Goal: Information Seeking & Learning: Check status

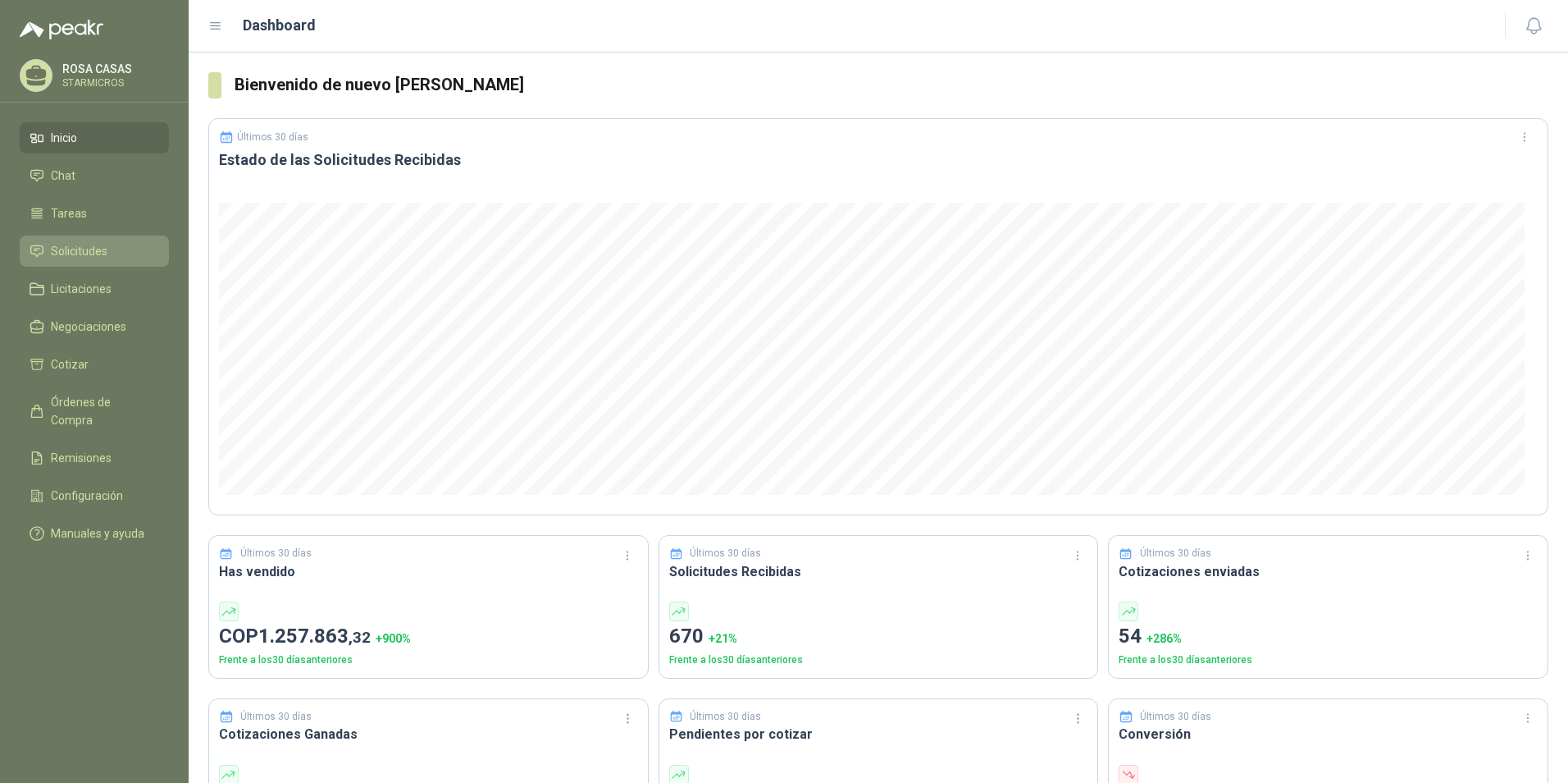
click at [77, 262] on link "Solicitudes" at bounding box center [95, 251] width 149 height 32
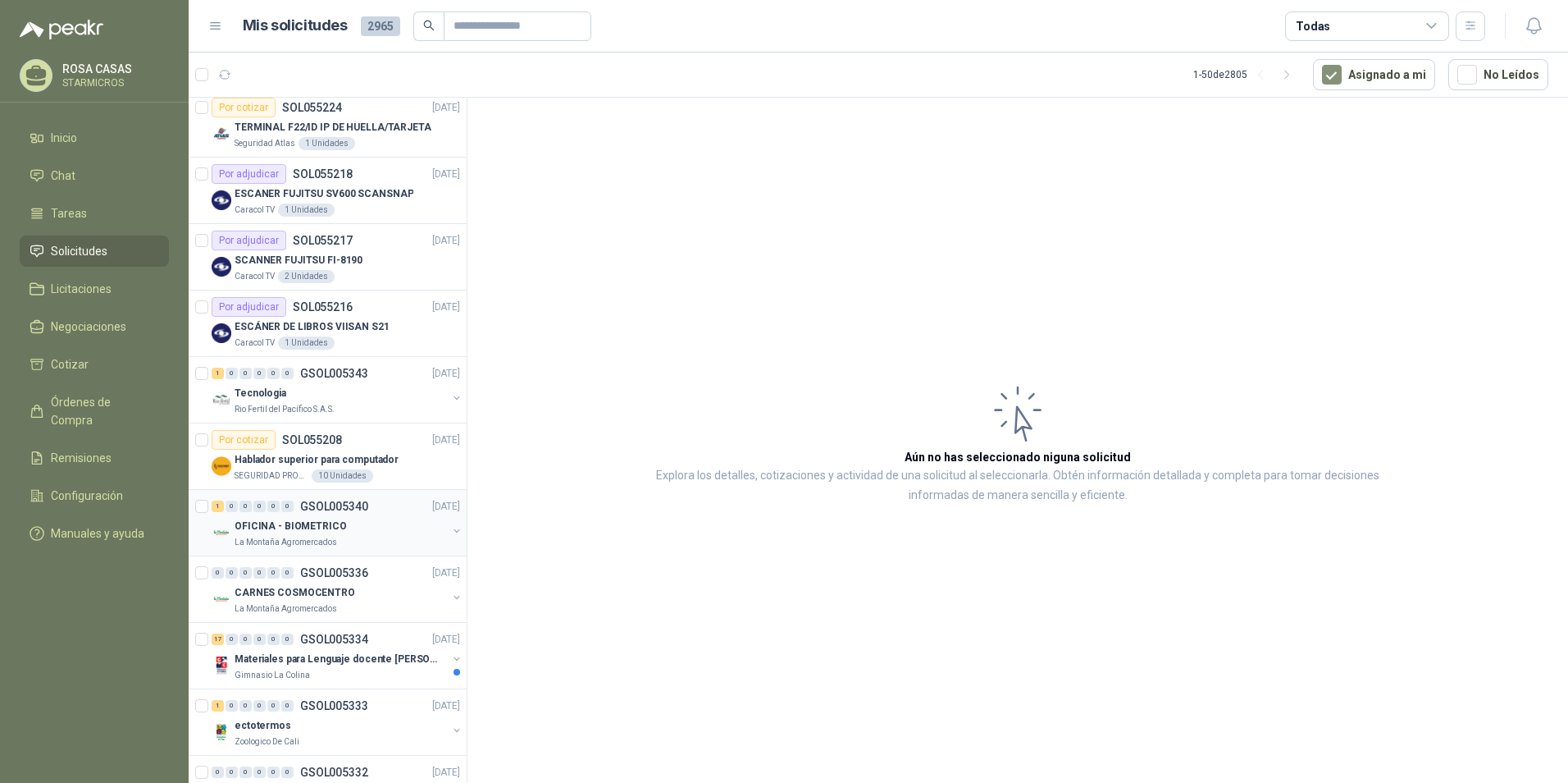
scroll to position [574, 0]
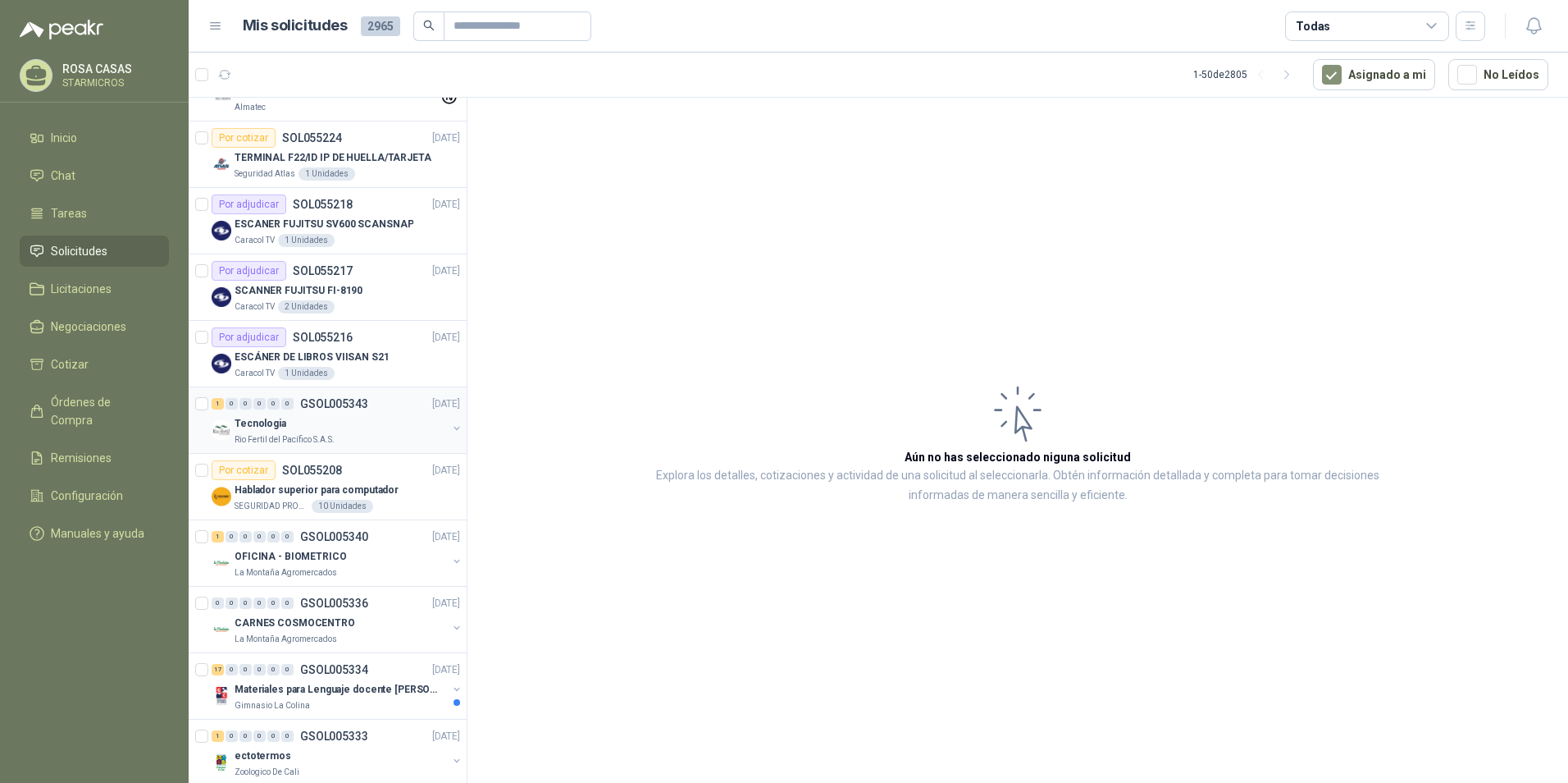
click at [309, 405] on p "GSOL005343" at bounding box center [333, 403] width 68 height 12
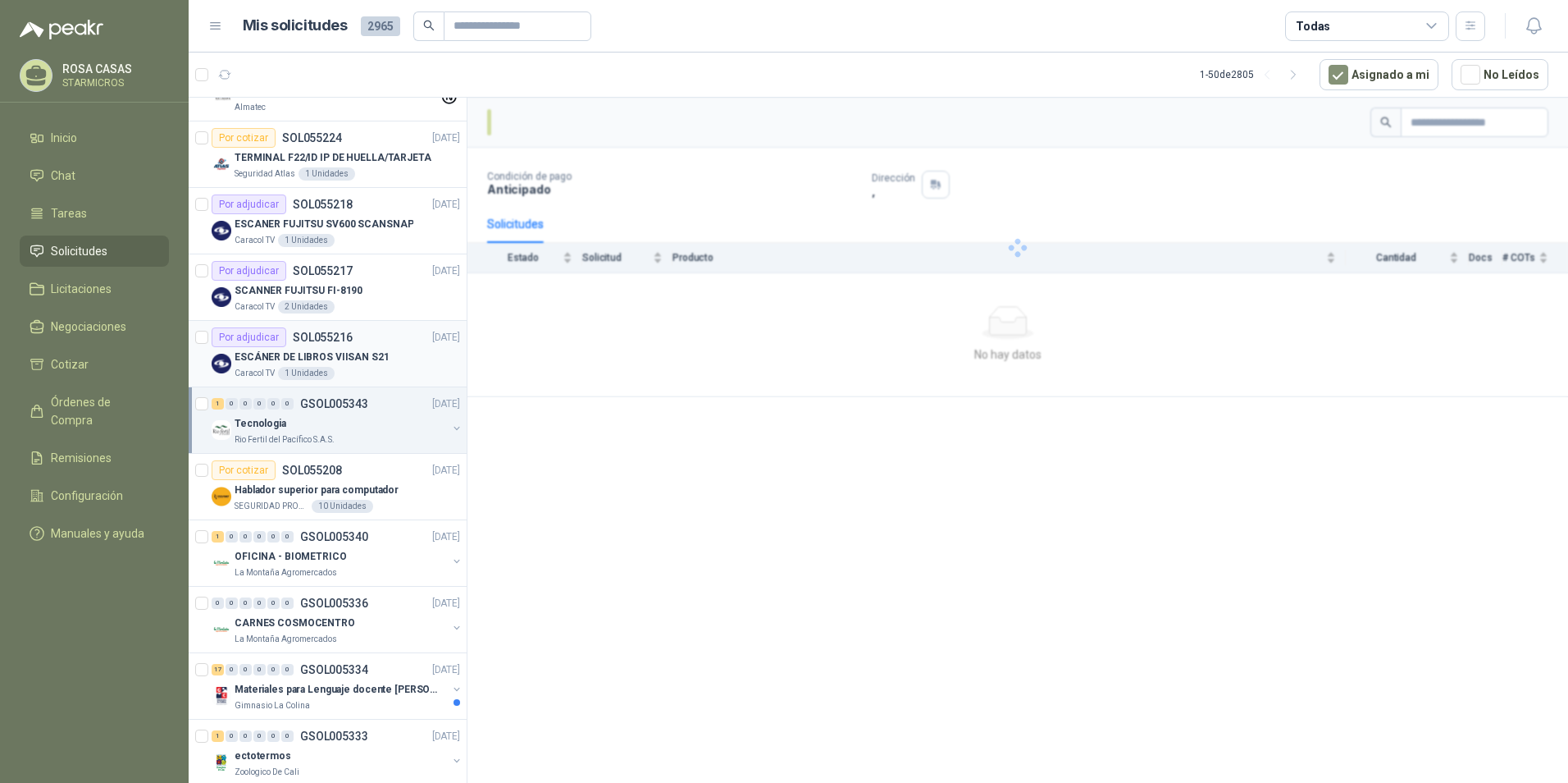
click at [400, 373] on div "Caracol TV 1 Unidades" at bounding box center [347, 374] width 225 height 13
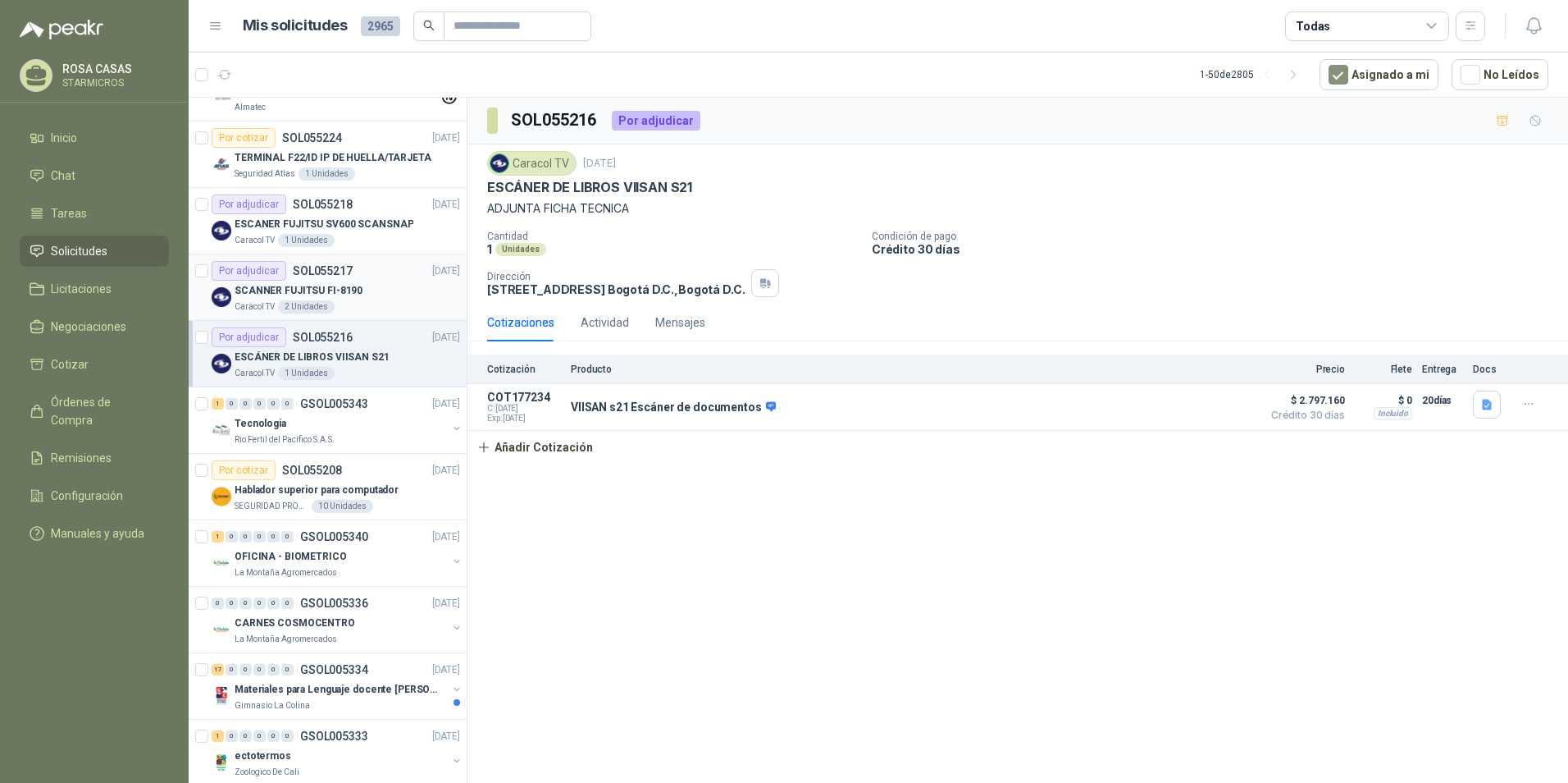
click at [392, 297] on div "SCANNER FUJITSU FI-8190" at bounding box center [347, 290] width 225 height 20
click at [371, 227] on p "ESCANER FUJITSU SV600 SCANSNAP" at bounding box center [324, 224] width 179 height 15
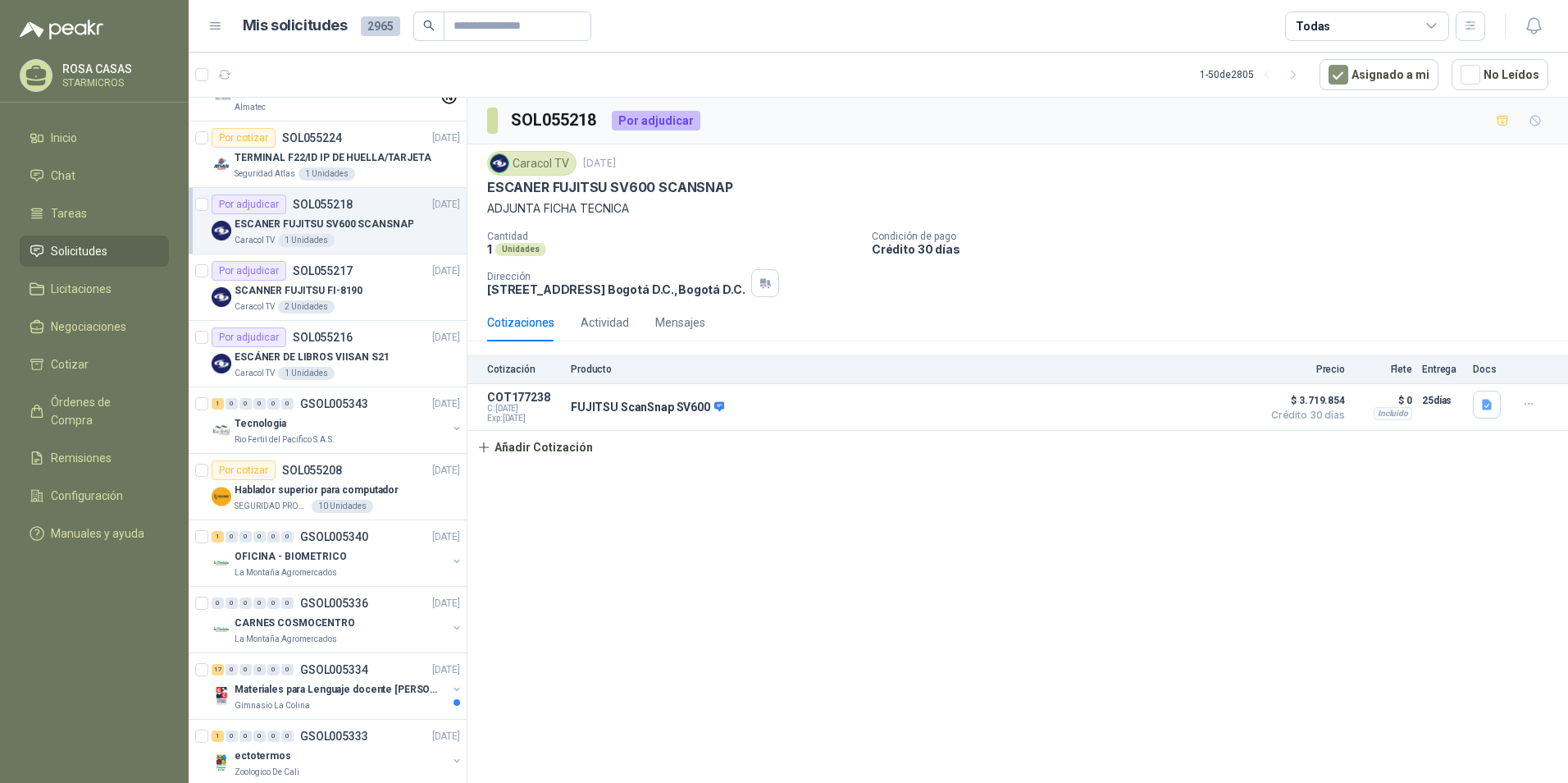
click at [379, 242] on div "Caracol TV 1 Unidades" at bounding box center [347, 241] width 225 height 13
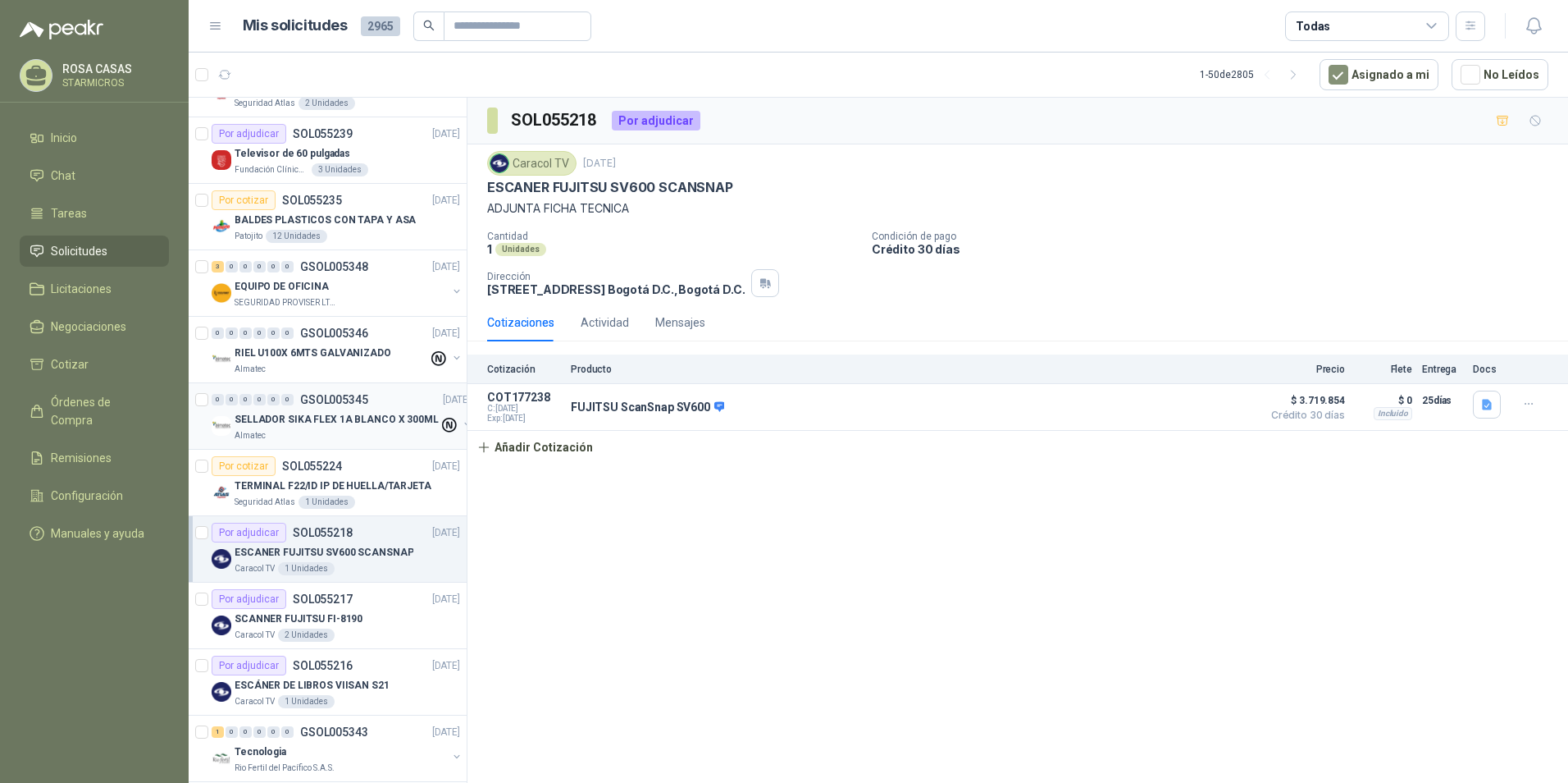
scroll to position [164, 0]
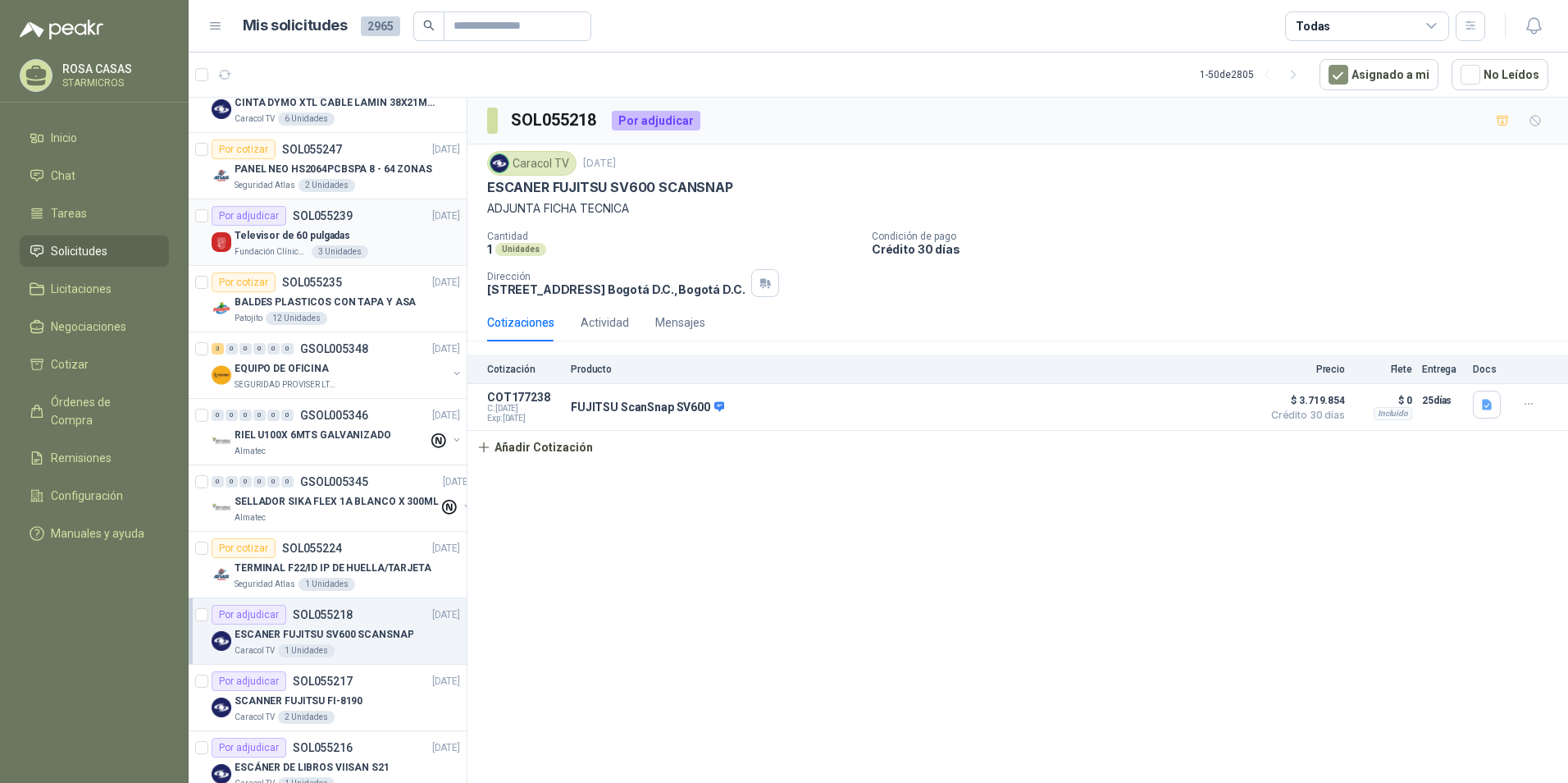
click at [394, 240] on div "Televisor de 60 pulgadas" at bounding box center [347, 235] width 225 height 20
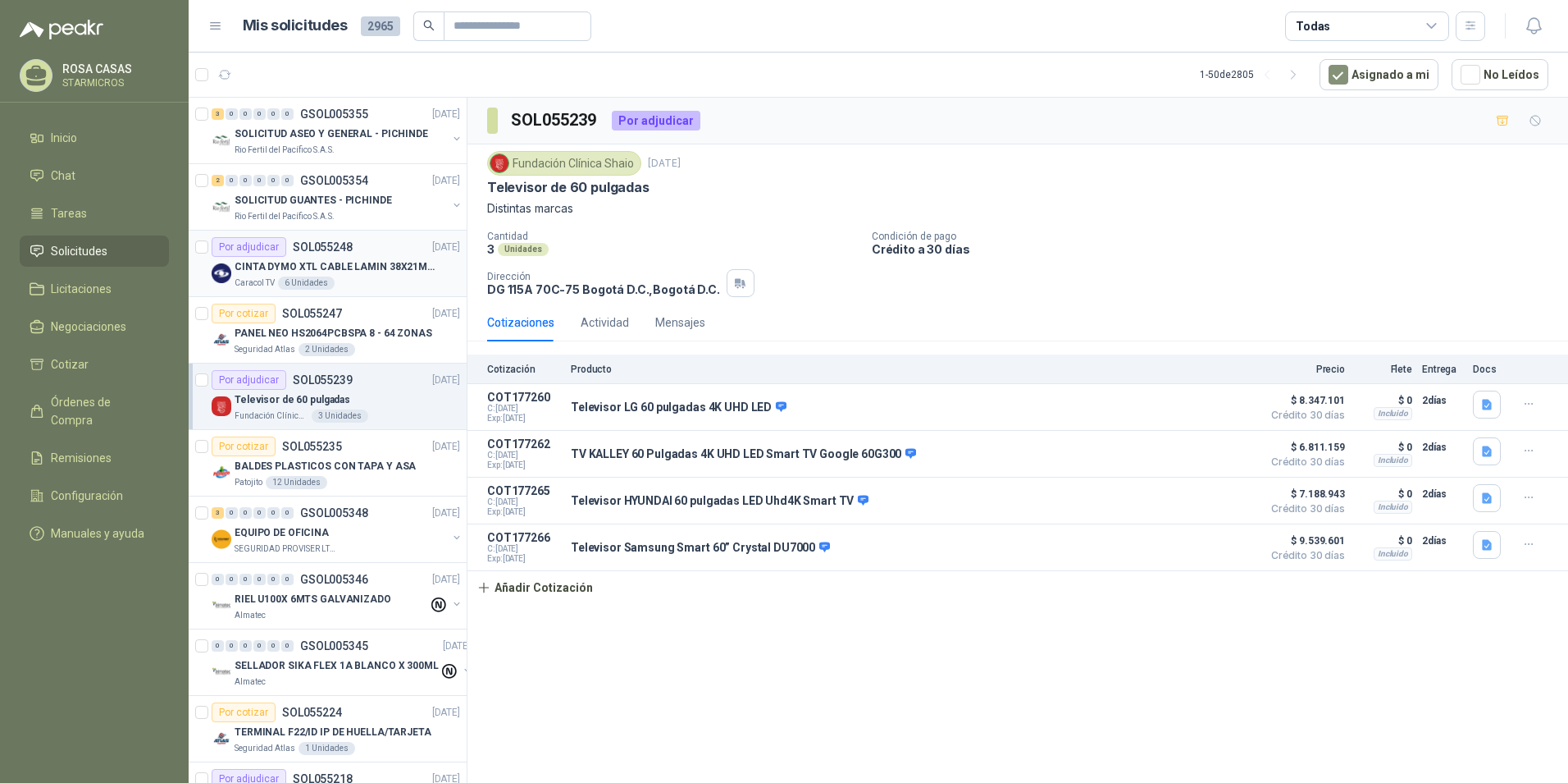
click at [336, 264] on p "CINTA DYMO XTL CABLE LAMIN 38X21MMBLANCO" at bounding box center [336, 267] width 204 height 15
